Goal: Contribute content: Add original content to the website for others to see

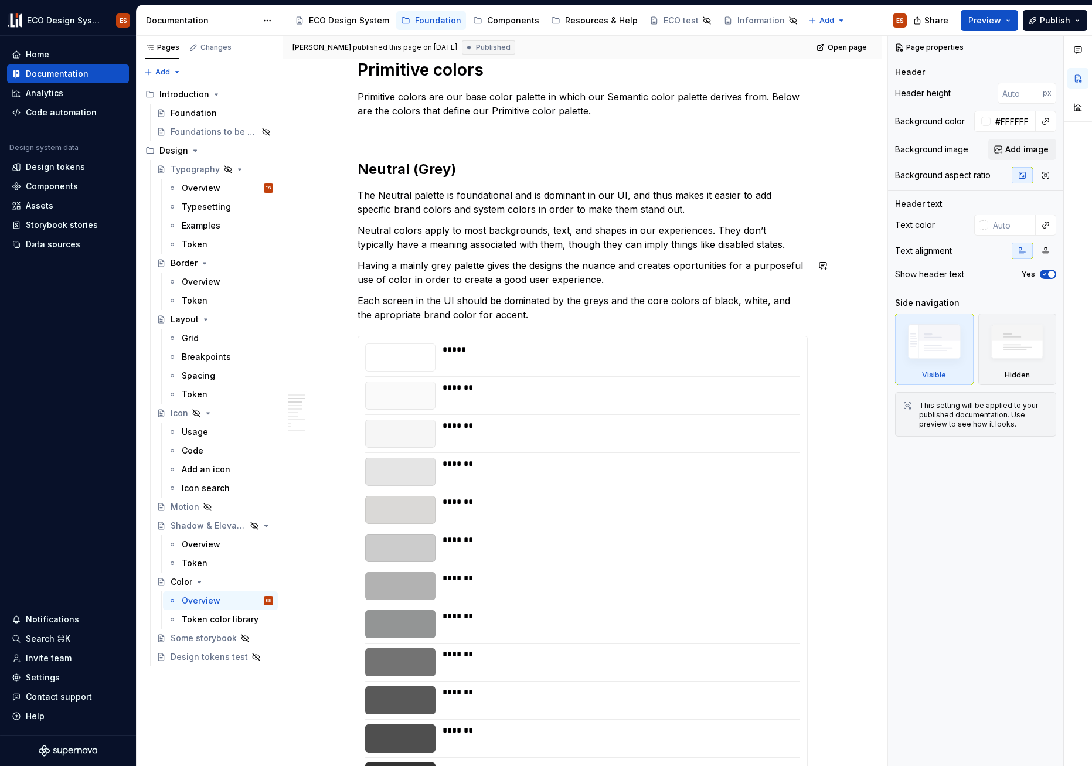
scroll to position [646, 0]
type textarea "*"
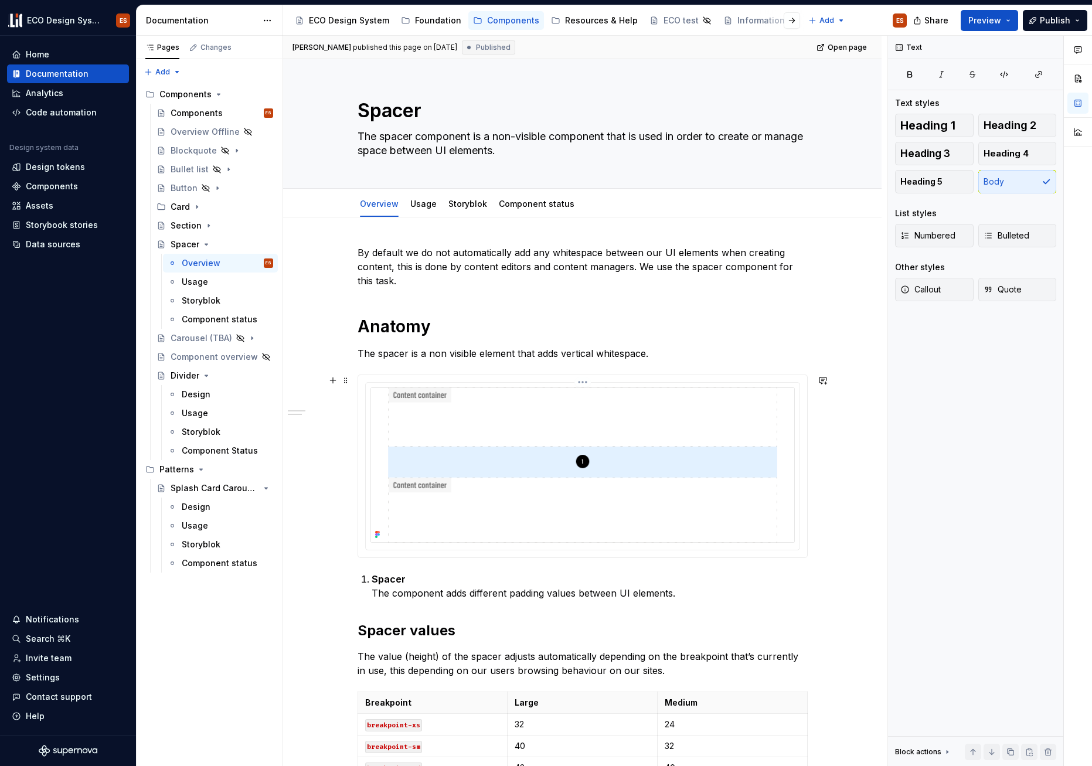
scroll to position [120, 0]
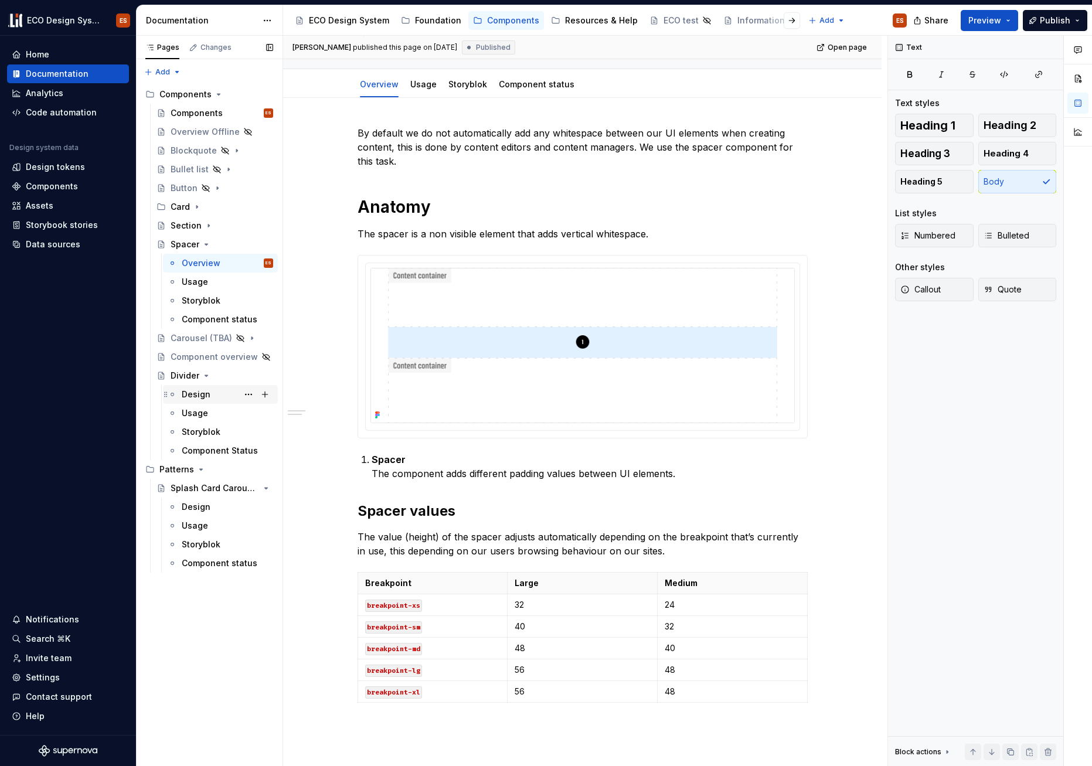
click at [198, 395] on div "Design" at bounding box center [196, 395] width 29 height 12
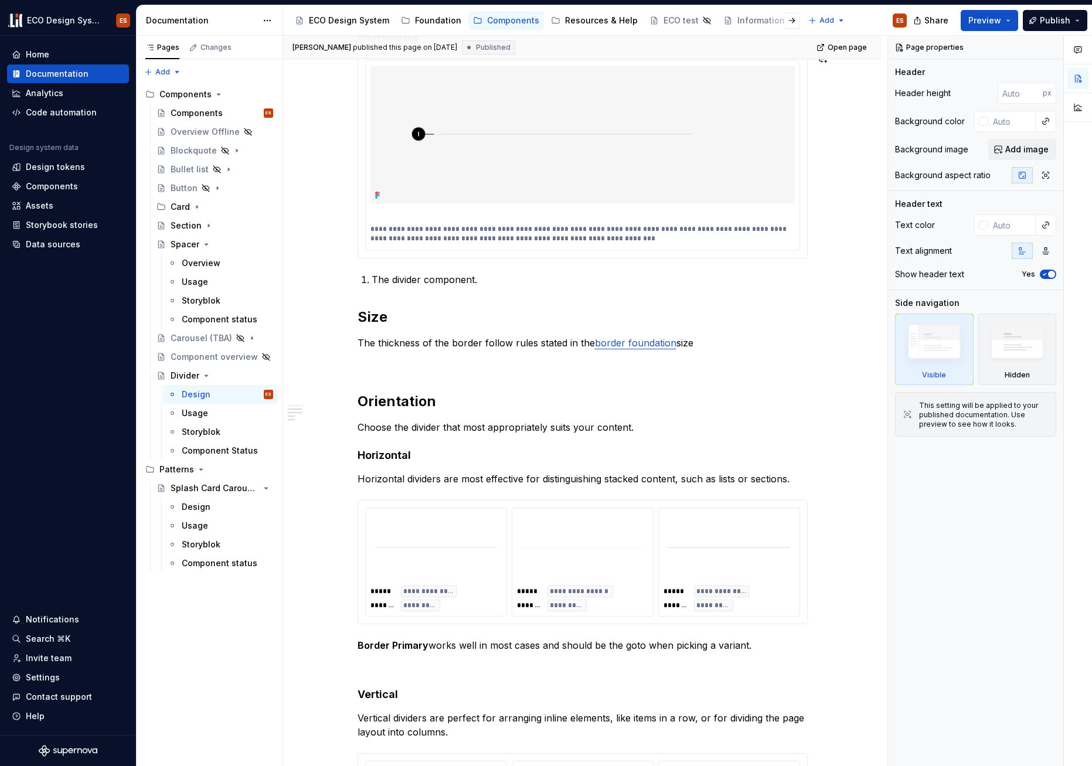
scroll to position [510, 0]
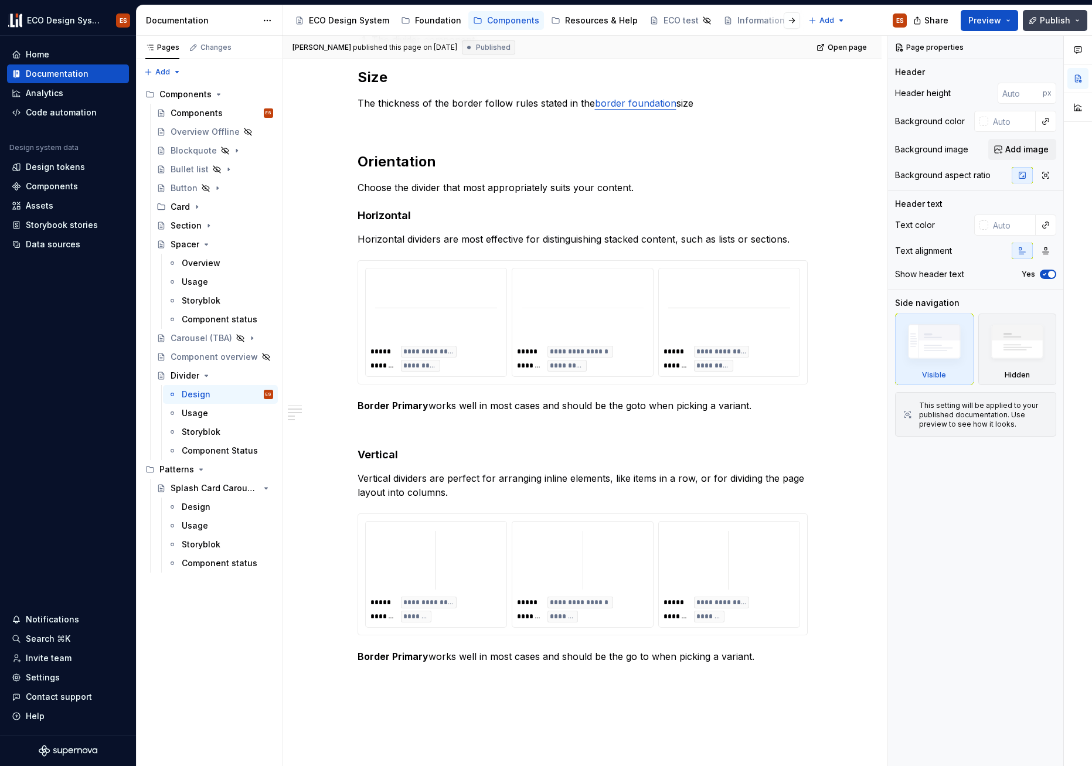
click at [1048, 21] on span "Publish" at bounding box center [1055, 21] width 30 height 12
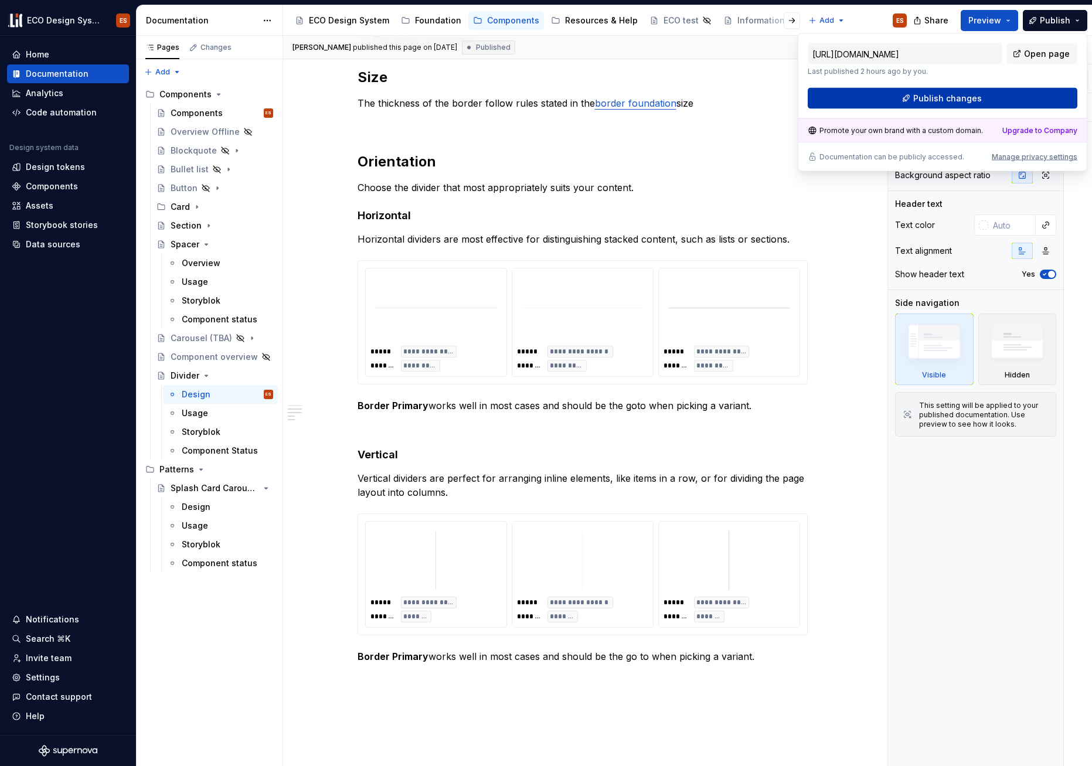
click at [999, 94] on button "Publish changes" at bounding box center [943, 98] width 270 height 21
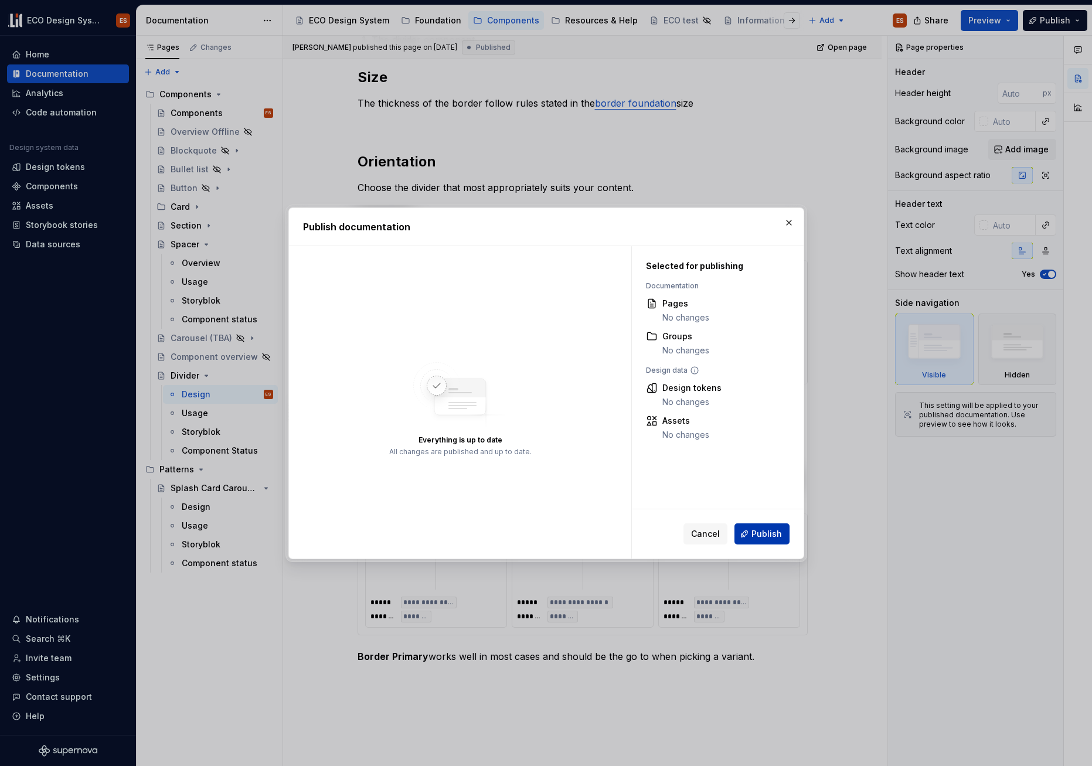
click at [763, 526] on button "Publish" at bounding box center [762, 534] width 55 height 21
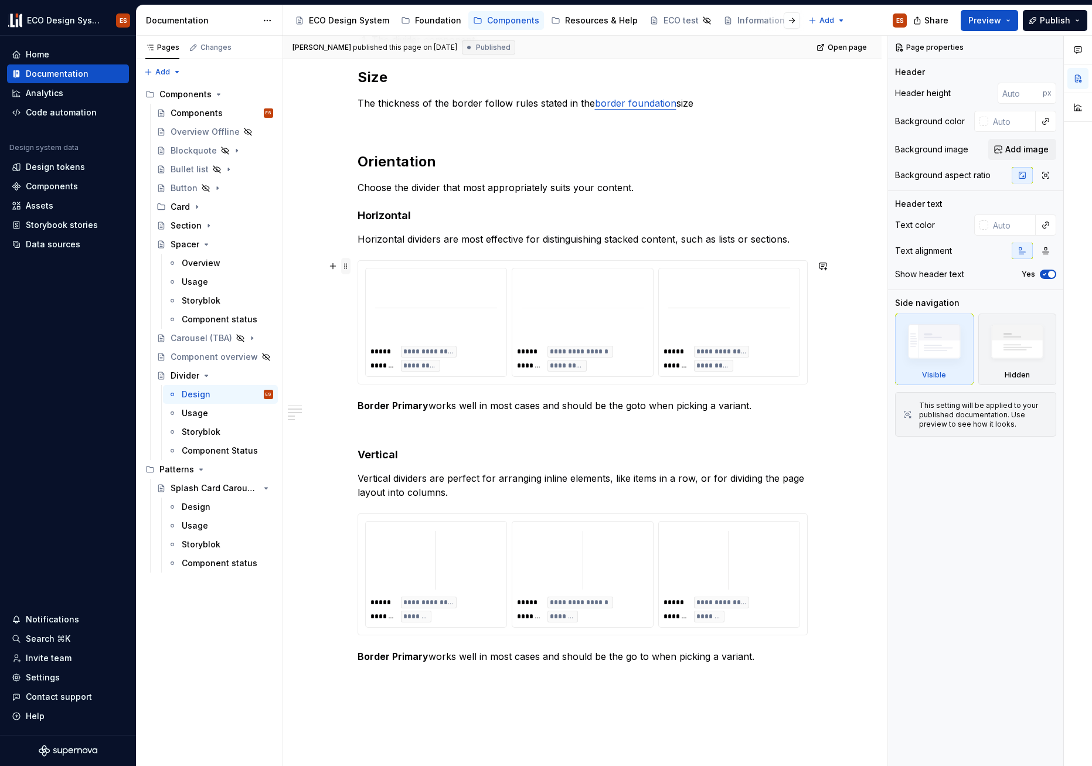
click at [342, 266] on span at bounding box center [345, 266] width 9 height 16
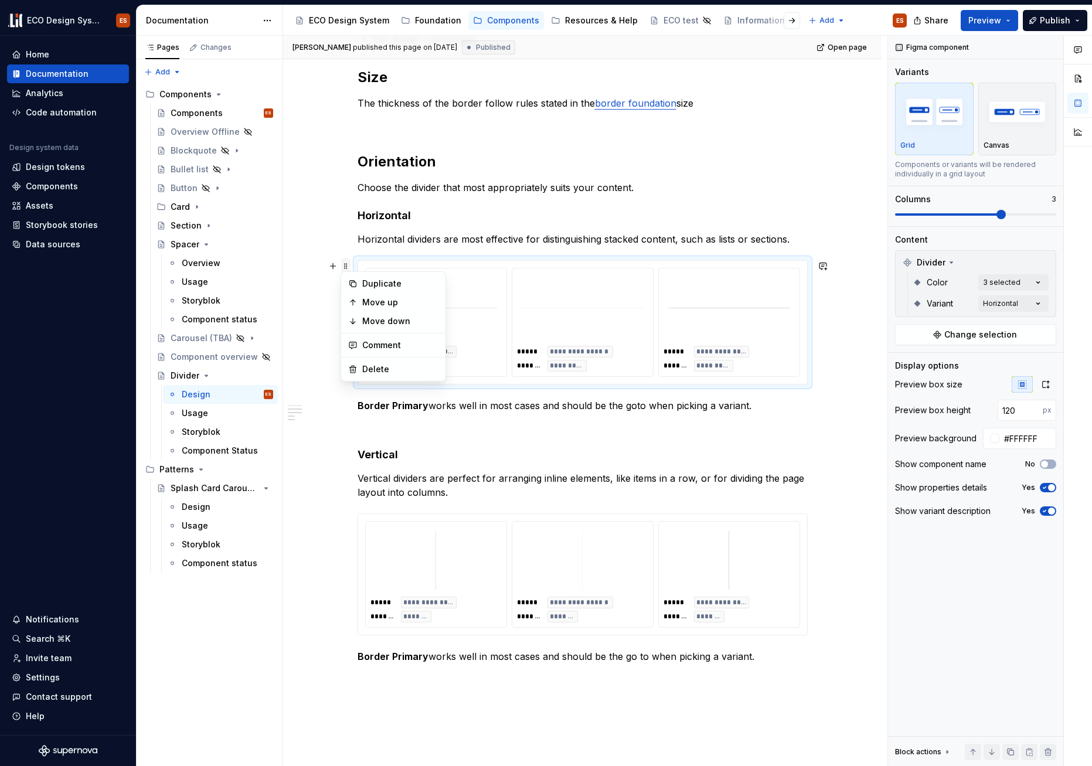
type textarea "*"
click at [371, 522] on div "**********" at bounding box center [436, 575] width 141 height 106
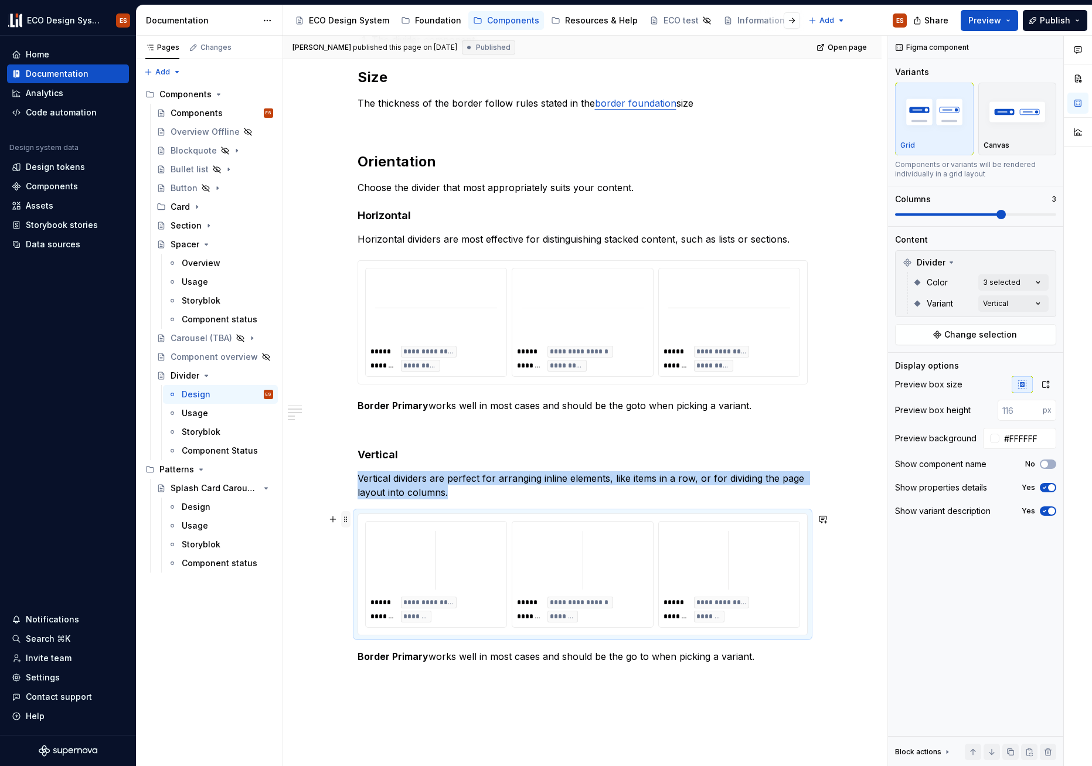
click at [346, 518] on span at bounding box center [345, 519] width 9 height 16
click at [1026, 412] on input "number" at bounding box center [1020, 410] width 45 height 21
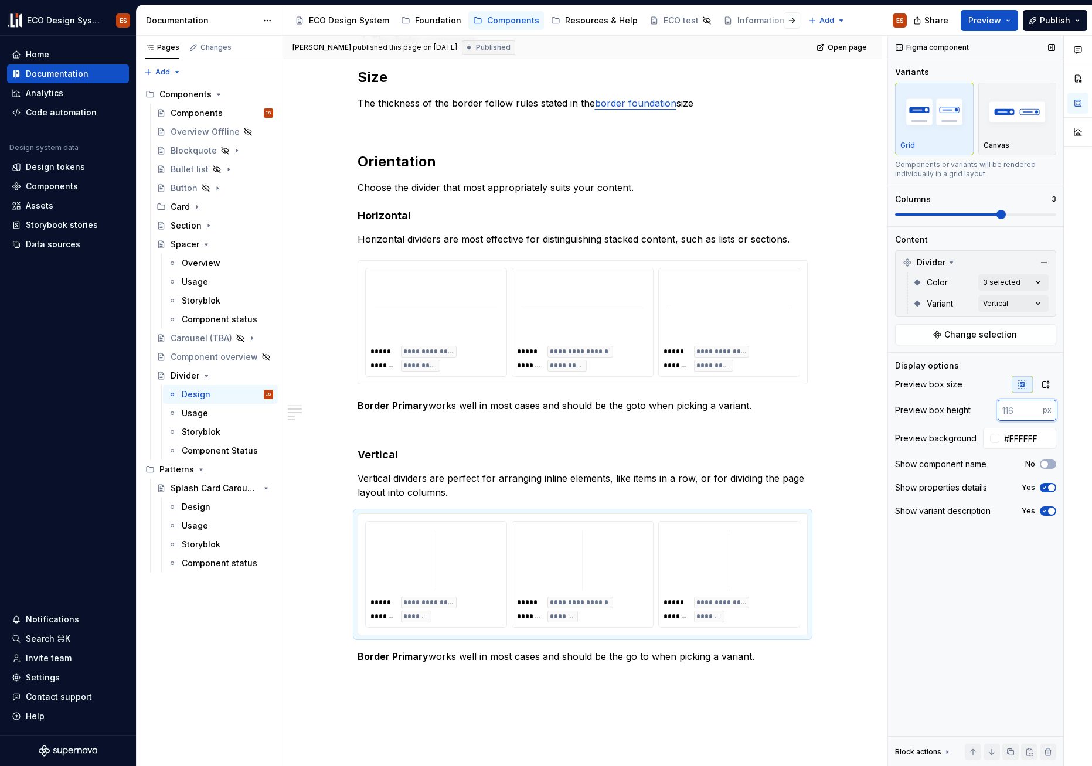
drag, startPoint x: 1026, startPoint y: 412, endPoint x: 998, endPoint y: 413, distance: 28.2
click at [998, 413] on input "number" at bounding box center [1020, 410] width 45 height 21
type input "120"
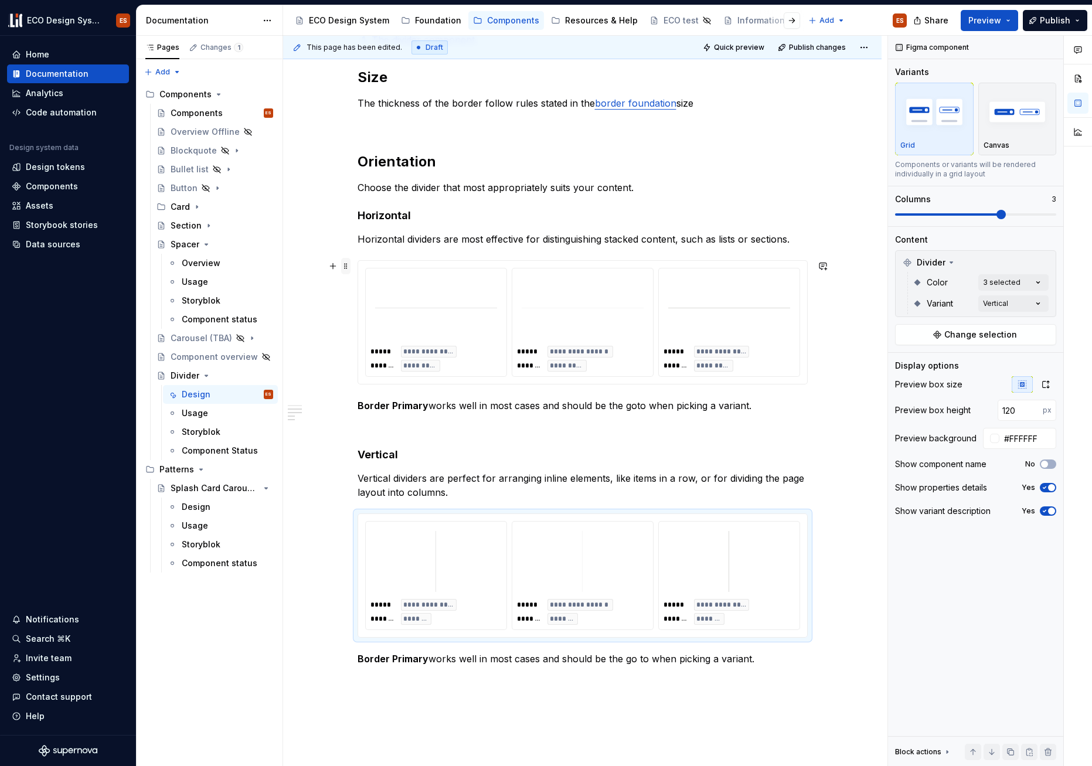
click at [345, 265] on span at bounding box center [345, 266] width 9 height 16
click at [345, 264] on span at bounding box center [345, 266] width 9 height 16
click at [1055, 465] on button "No" at bounding box center [1048, 464] width 16 height 9
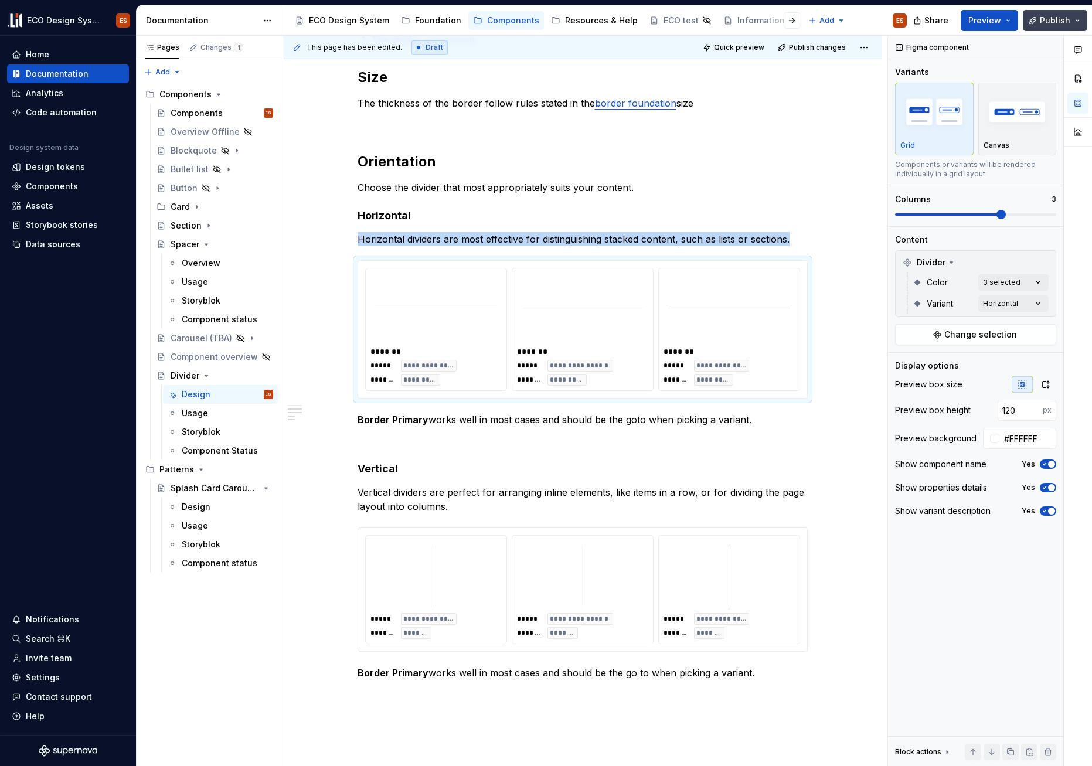
click at [1057, 23] on span "Publish" at bounding box center [1055, 21] width 30 height 12
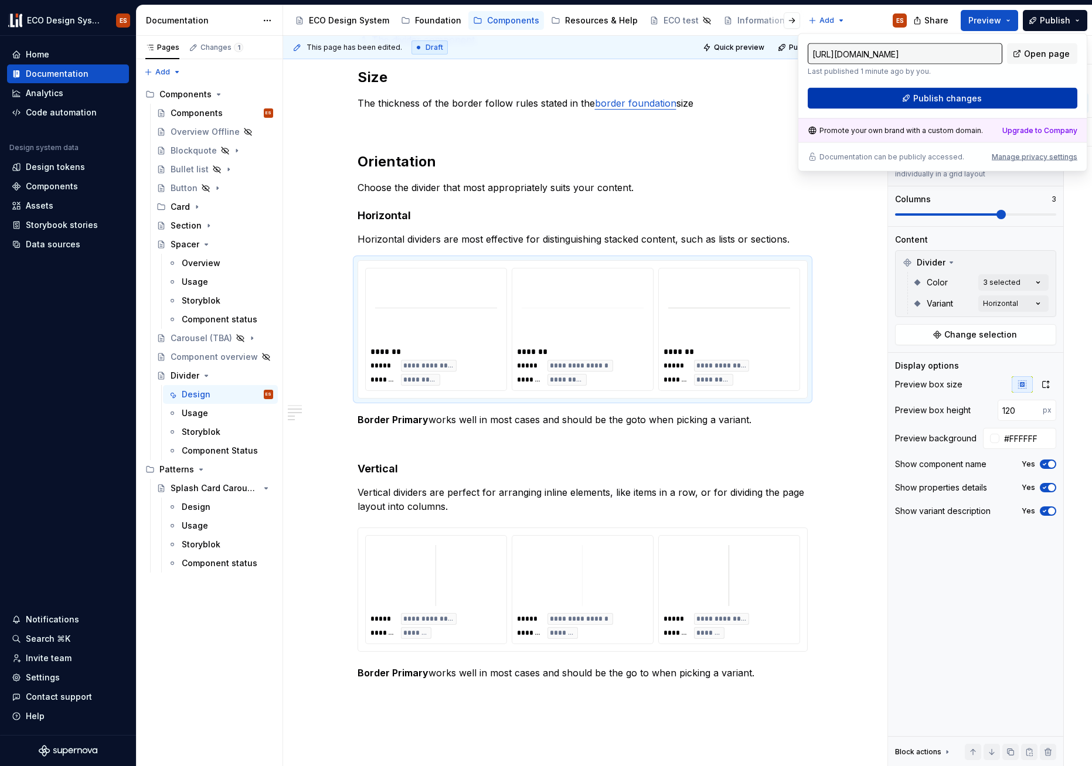
click at [1004, 103] on button "Publish changes" at bounding box center [943, 98] width 270 height 21
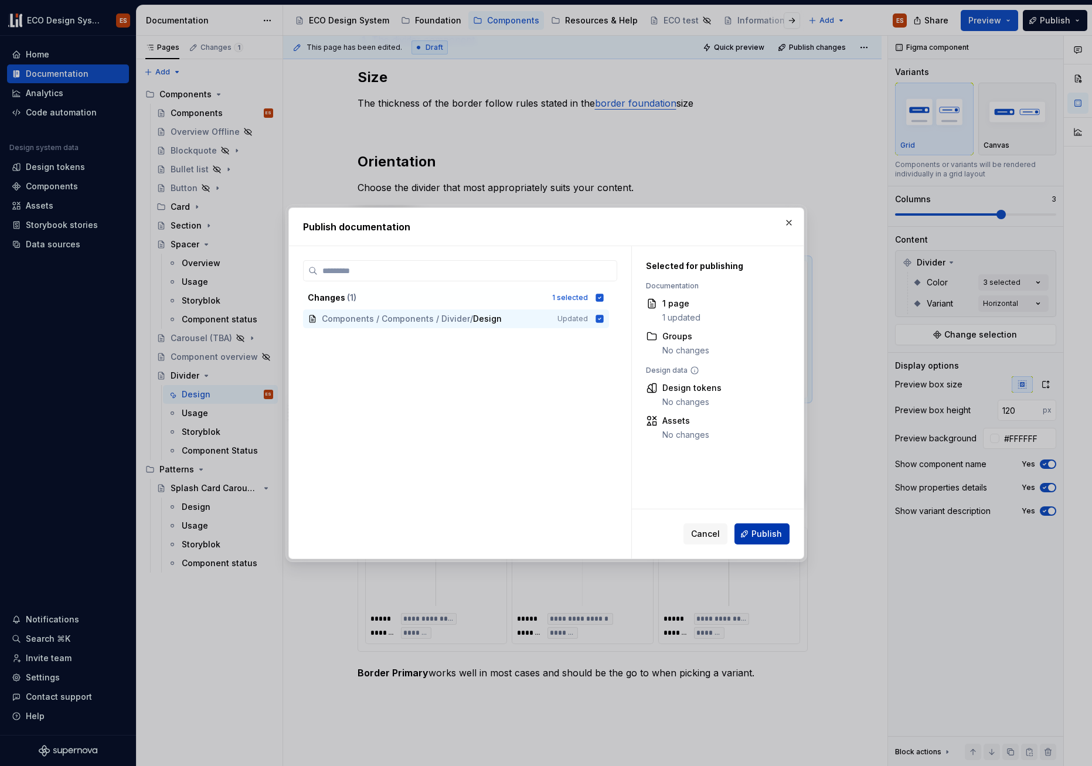
click at [766, 525] on button "Publish" at bounding box center [762, 534] width 55 height 21
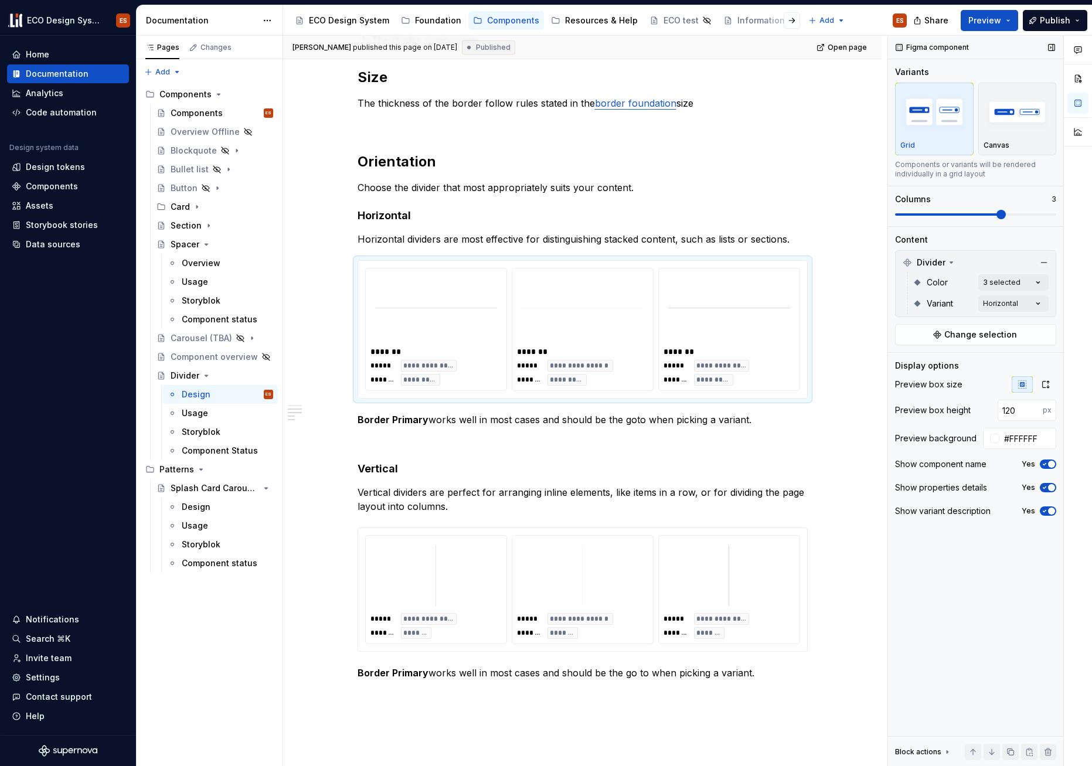
click at [1052, 465] on span "button" at bounding box center [1051, 464] width 7 height 7
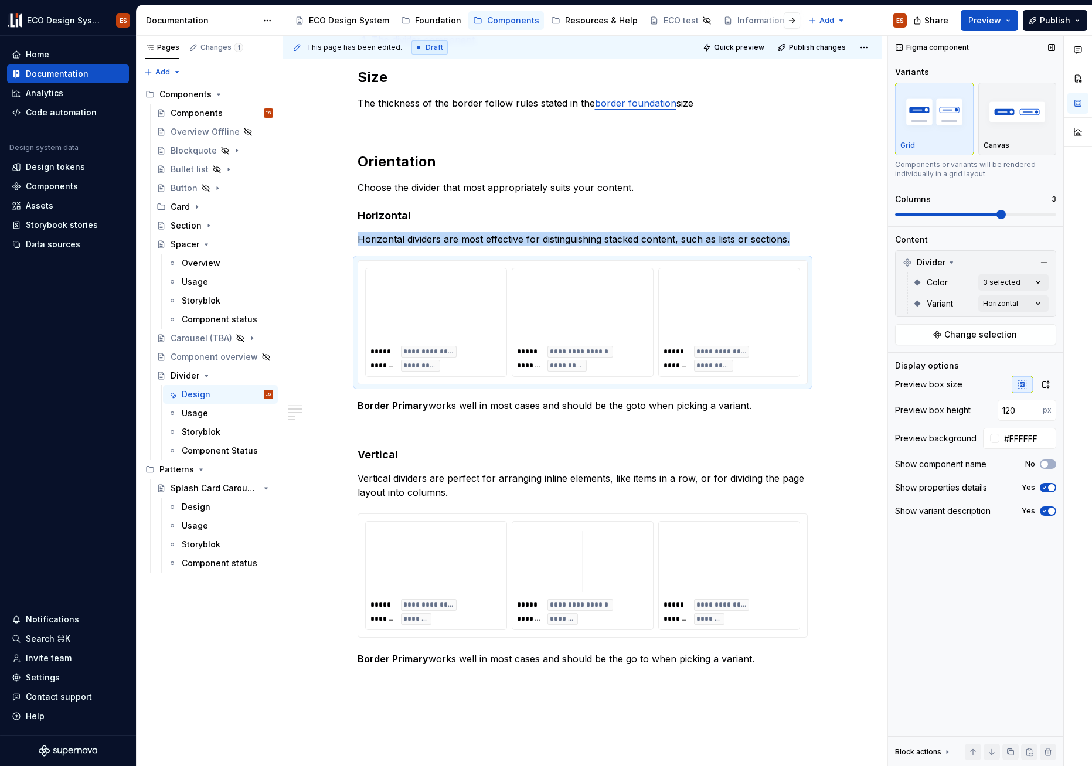
click at [1020, 388] on icon "button" at bounding box center [1022, 384] width 9 height 9
click at [1043, 385] on icon "button" at bounding box center [1046, 384] width 6 height 7
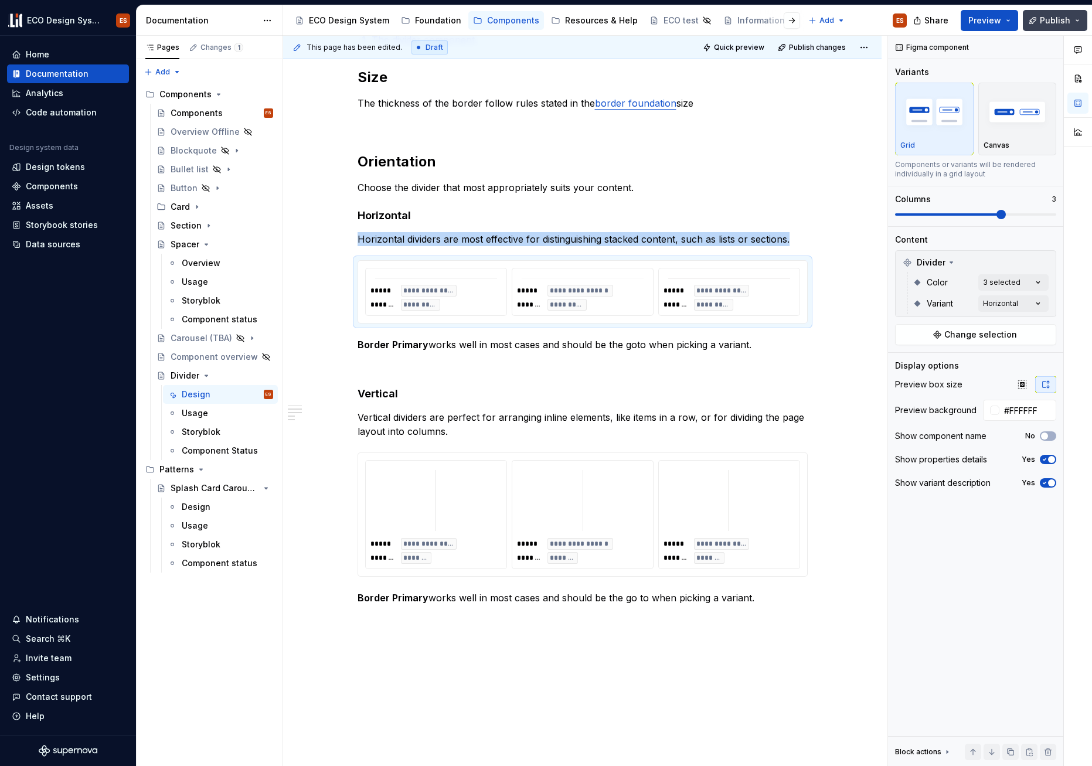
click at [1051, 22] on span "Publish" at bounding box center [1055, 21] width 30 height 12
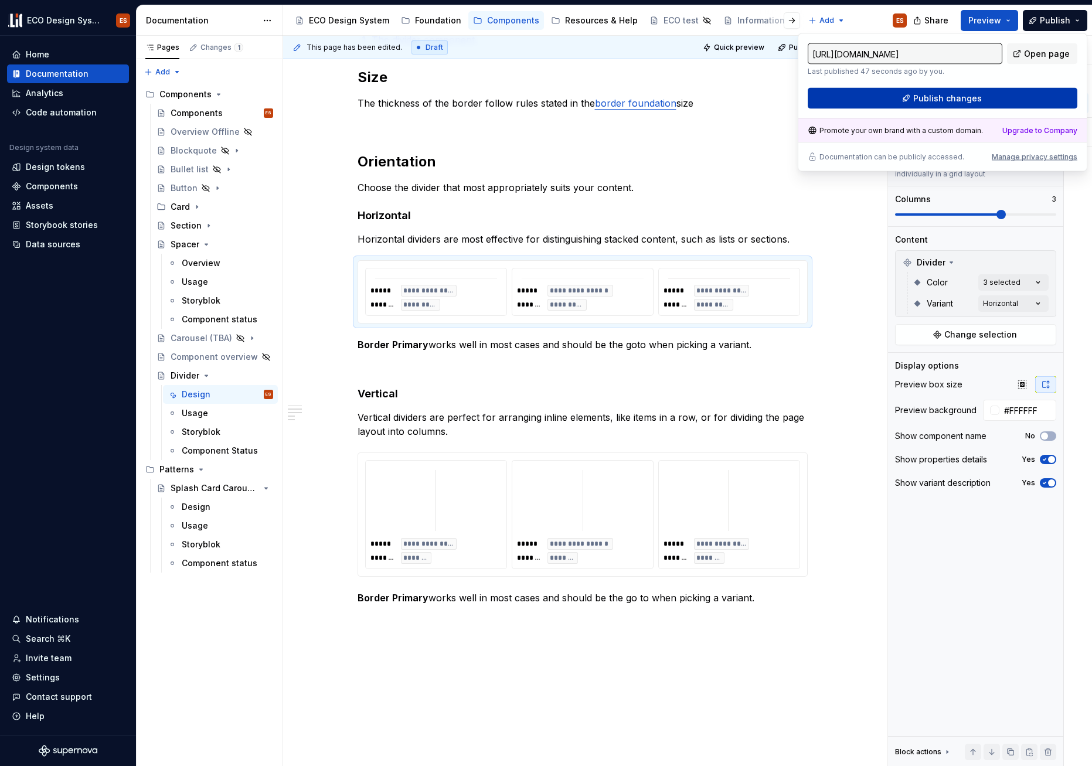
click at [1021, 99] on button "Publish changes" at bounding box center [943, 98] width 270 height 21
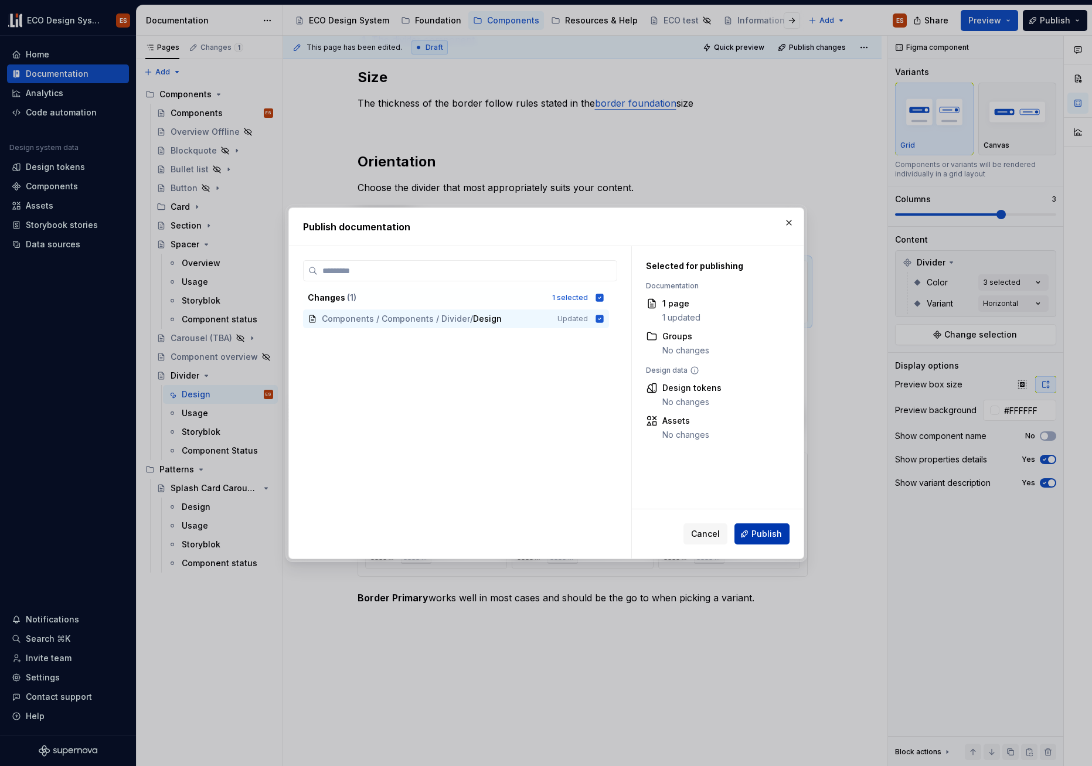
click at [761, 538] on span "Publish" at bounding box center [767, 534] width 30 height 12
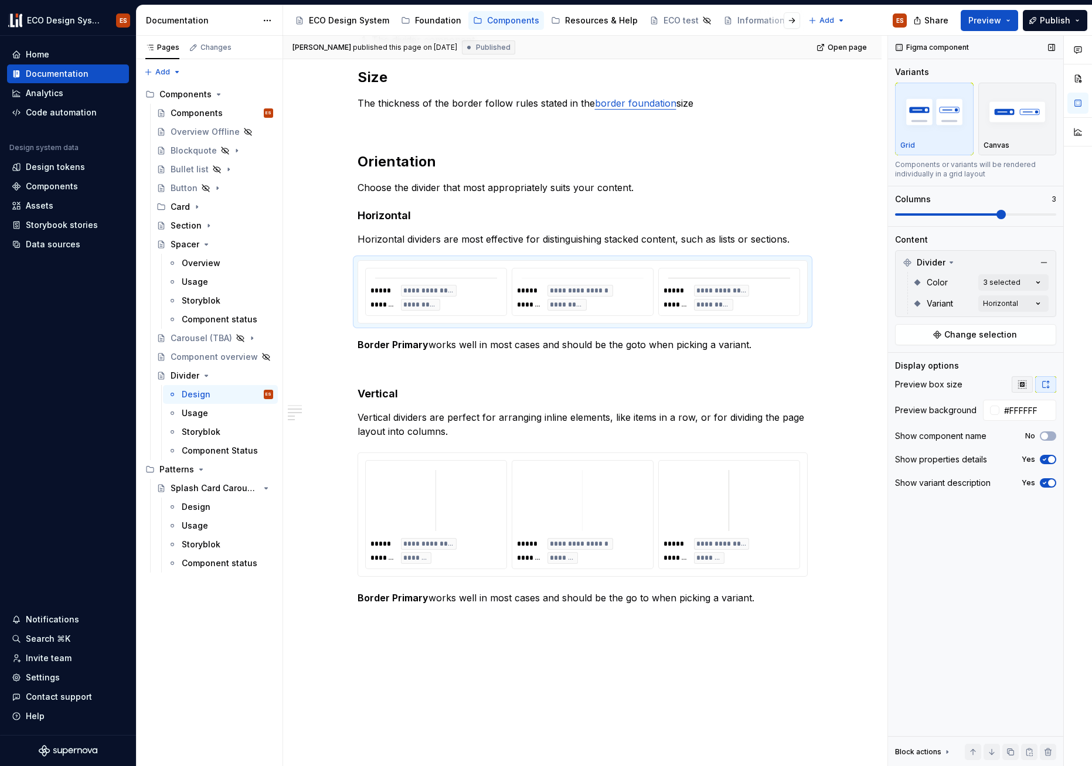
click at [1020, 387] on icon "button" at bounding box center [1022, 384] width 9 height 9
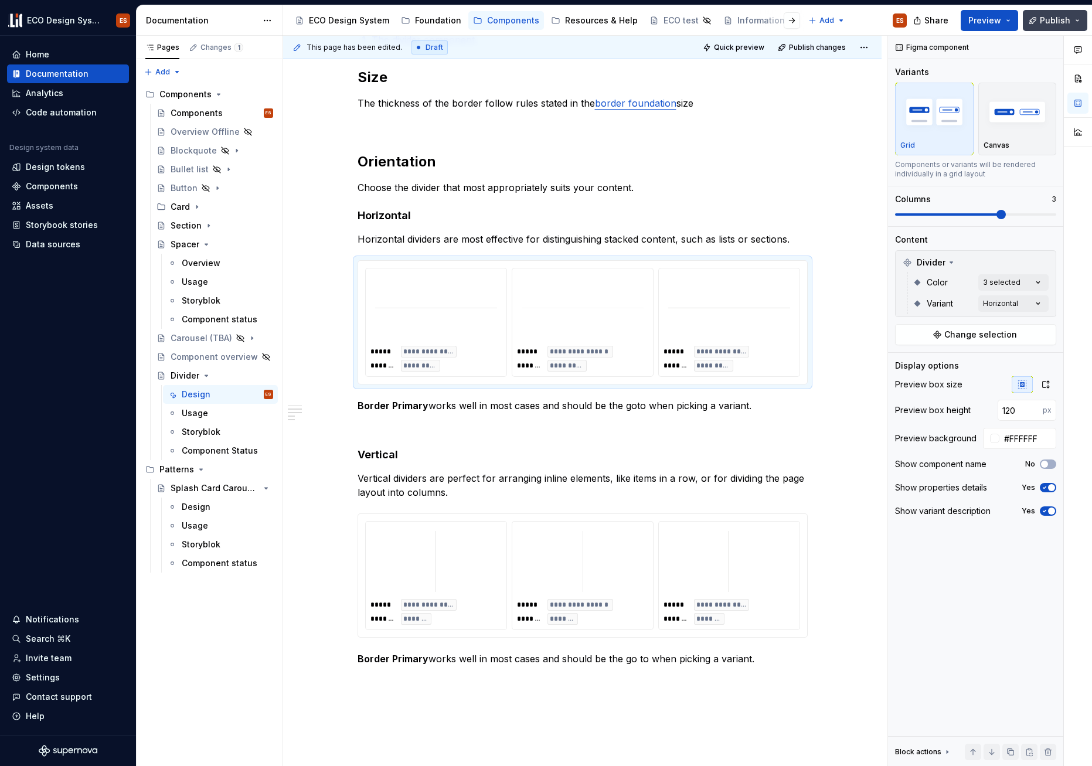
click at [1050, 23] on span "Publish" at bounding box center [1055, 21] width 30 height 12
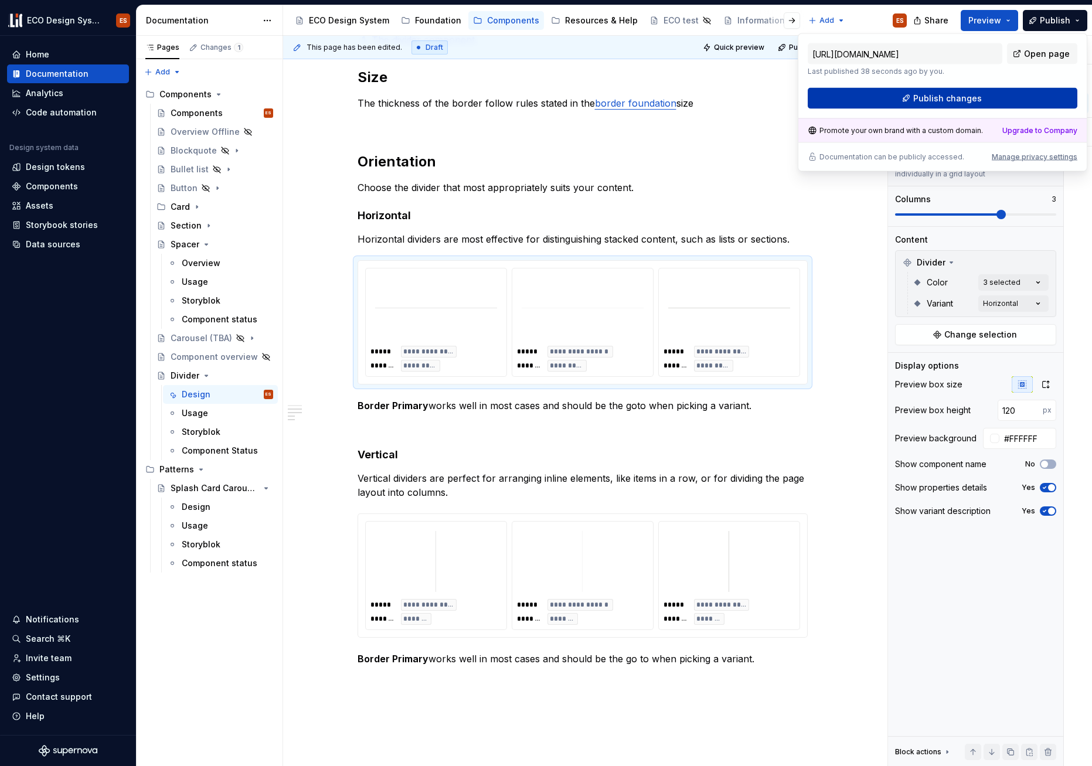
click at [1004, 96] on button "Publish changes" at bounding box center [943, 98] width 270 height 21
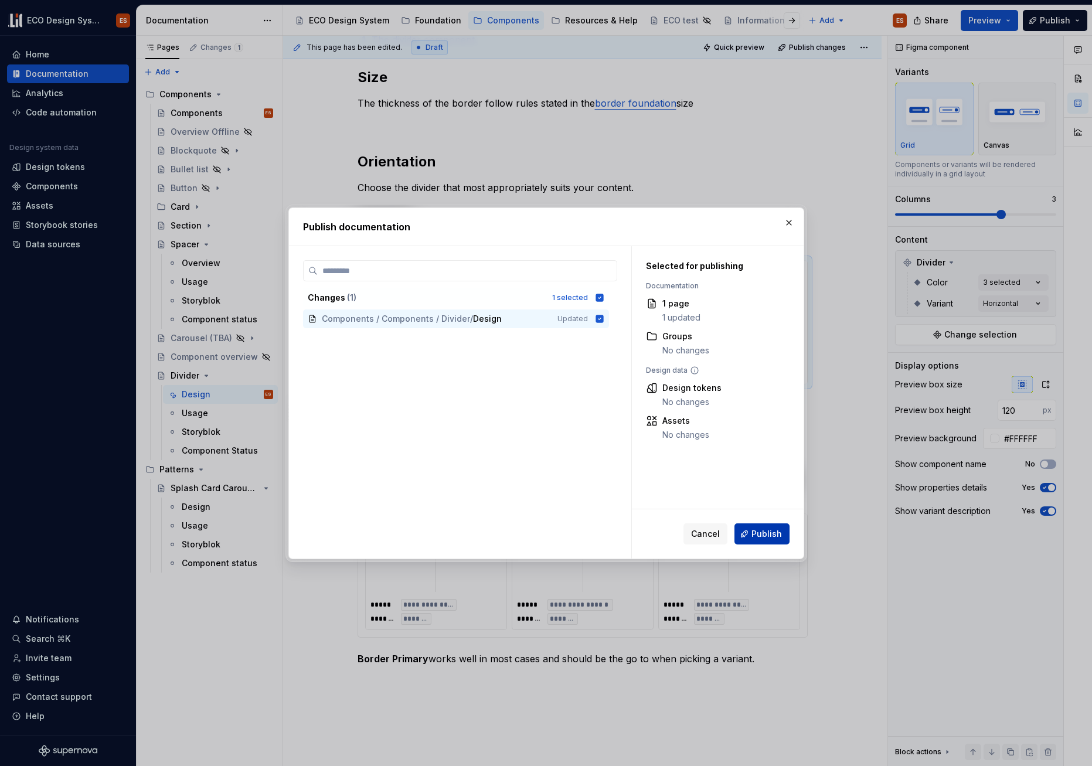
click at [766, 533] on span "Publish" at bounding box center [767, 534] width 30 height 12
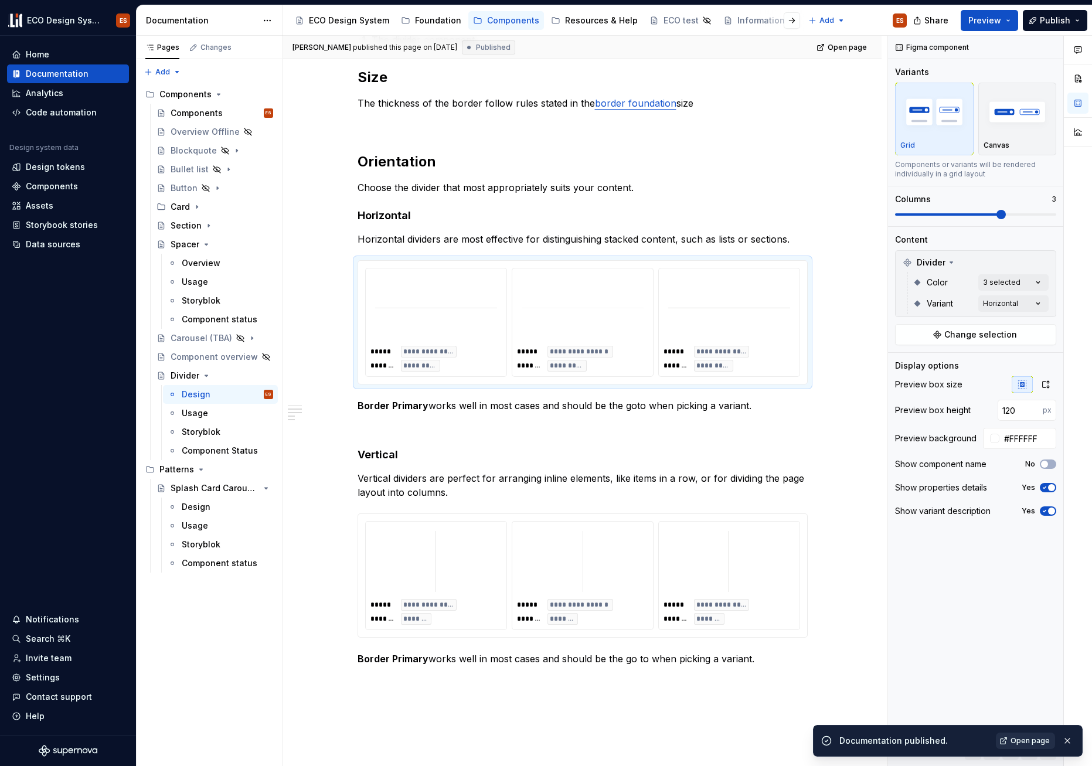
click at [1016, 740] on span "Open page" at bounding box center [1030, 740] width 39 height 9
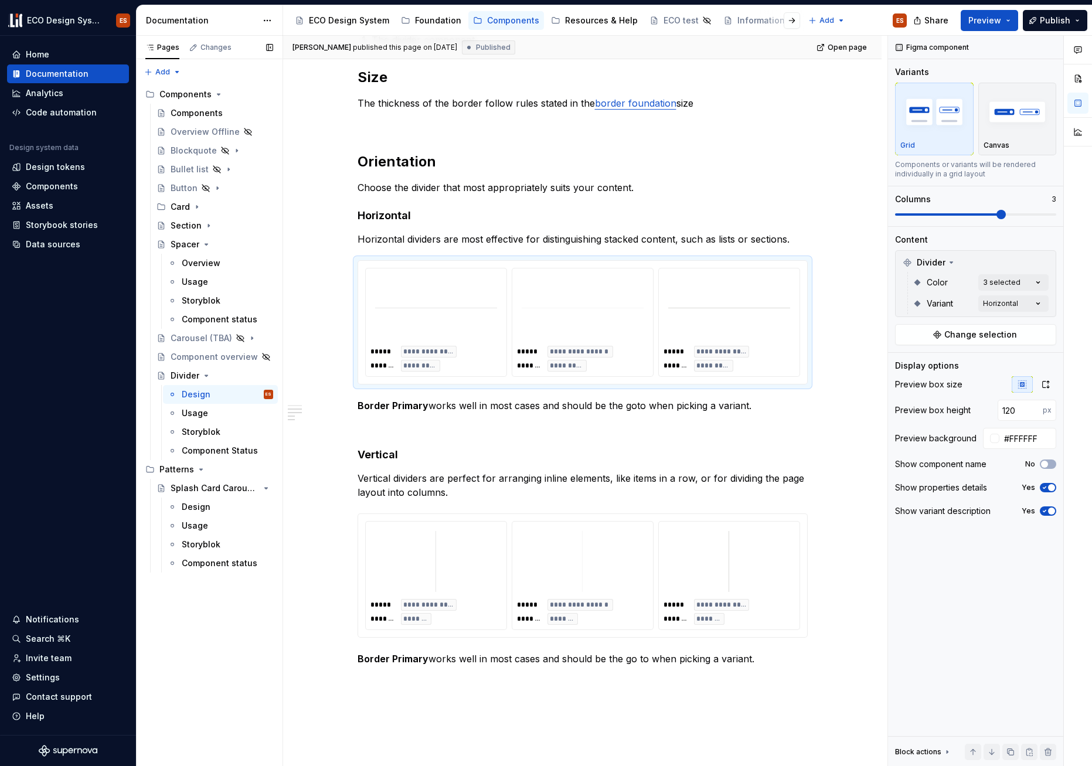
type textarea "*"
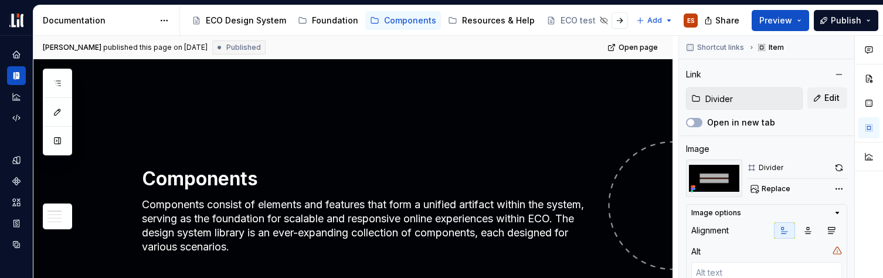
scroll to position [135, 0]
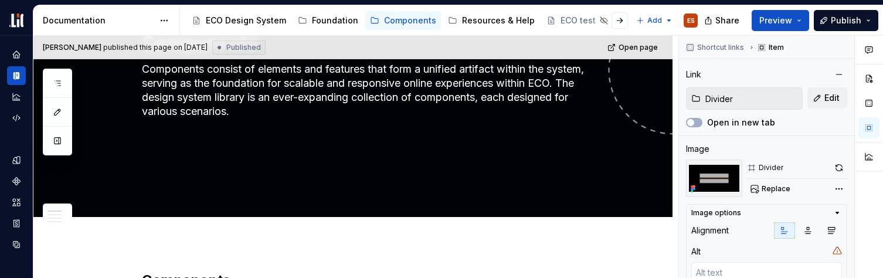
type textarea "*"
